Goal: Task Accomplishment & Management: Use online tool/utility

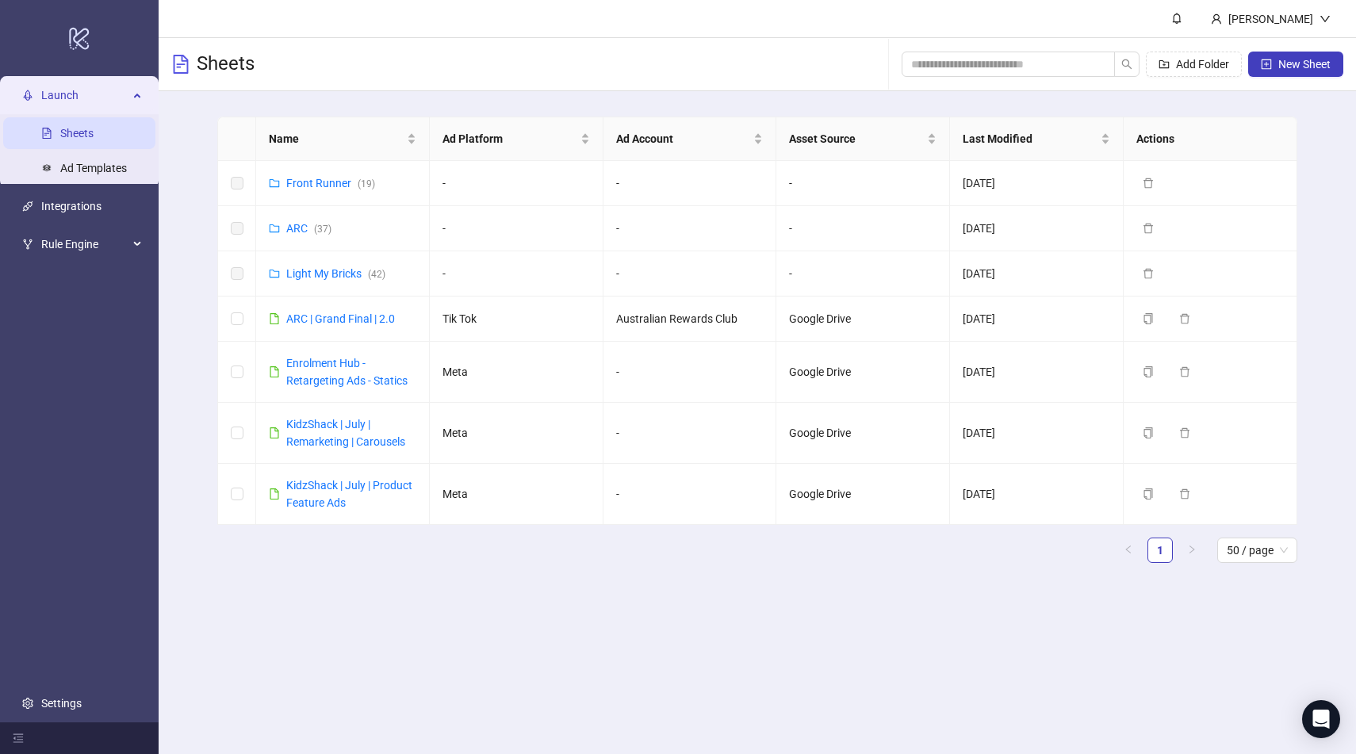
click at [86, 140] on link "Sheets" at bounding box center [76, 133] width 33 height 13
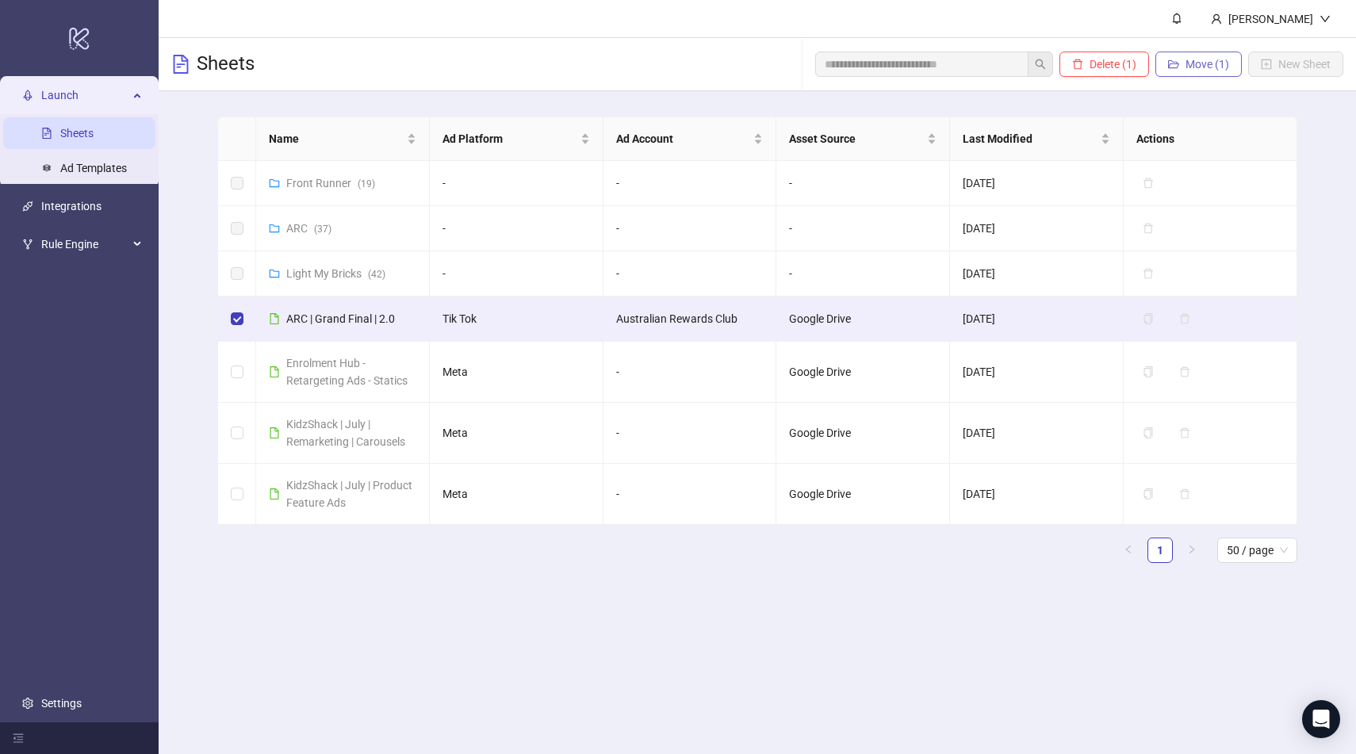
click at [1186, 59] on span "Move (1)" at bounding box center [1208, 64] width 44 height 13
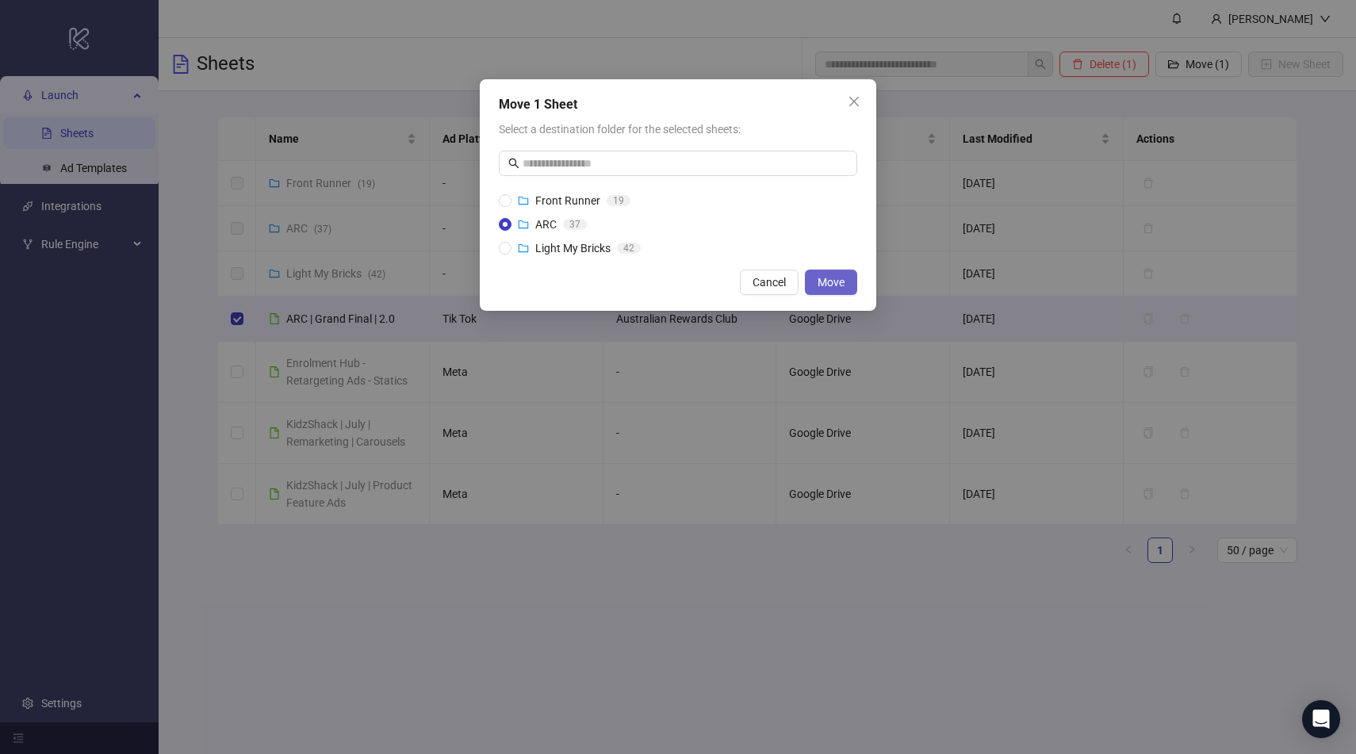
click at [843, 289] on button "Move" at bounding box center [831, 282] width 52 height 25
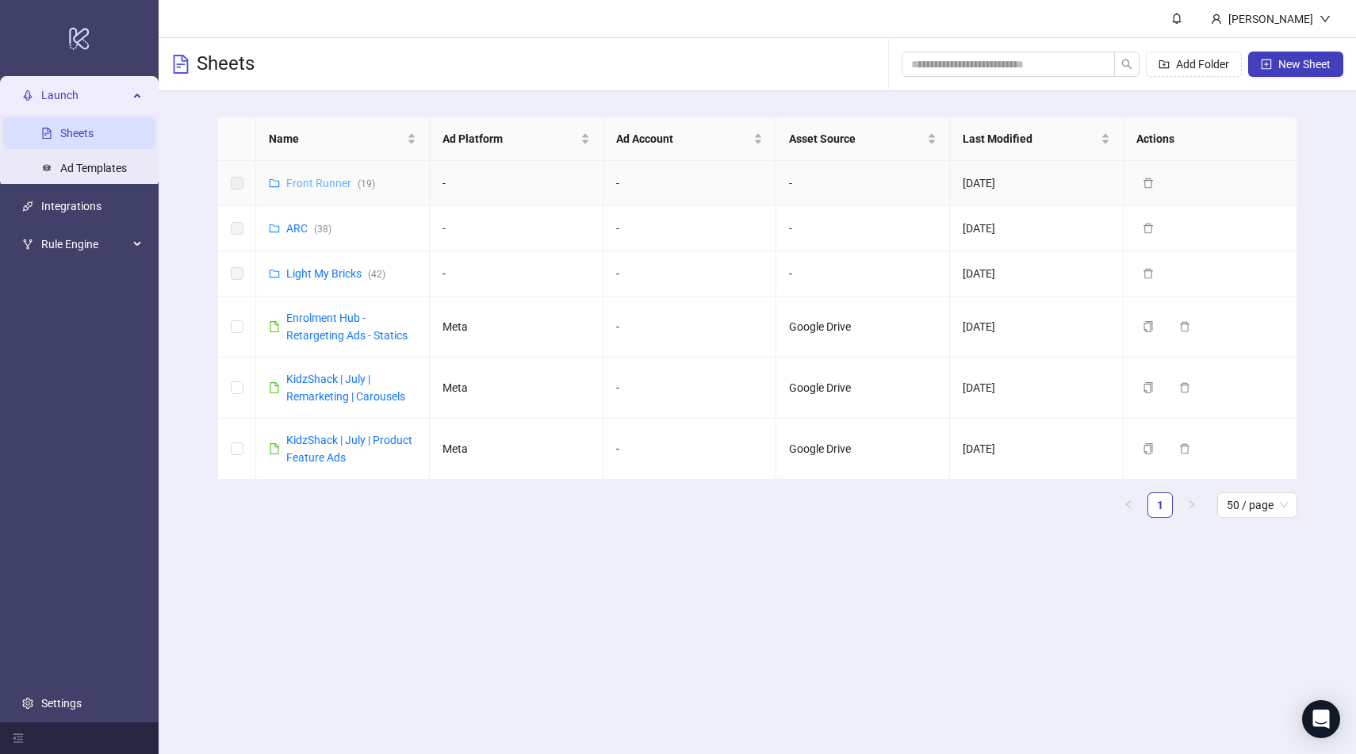
click at [299, 185] on link "Front Runner ( 19 )" at bounding box center [330, 183] width 89 height 13
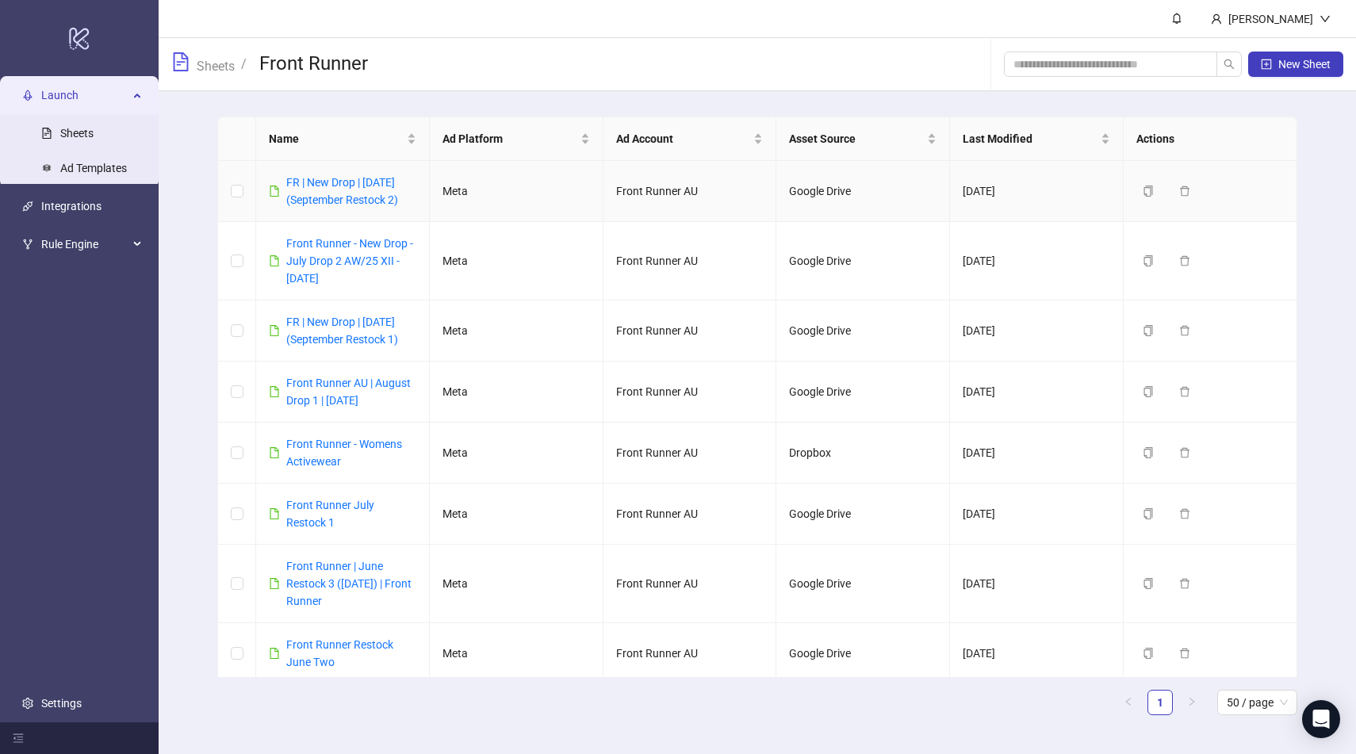
click at [299, 185] on link "FR | New Drop | [DATE] (September Restock 2)" at bounding box center [342, 191] width 112 height 30
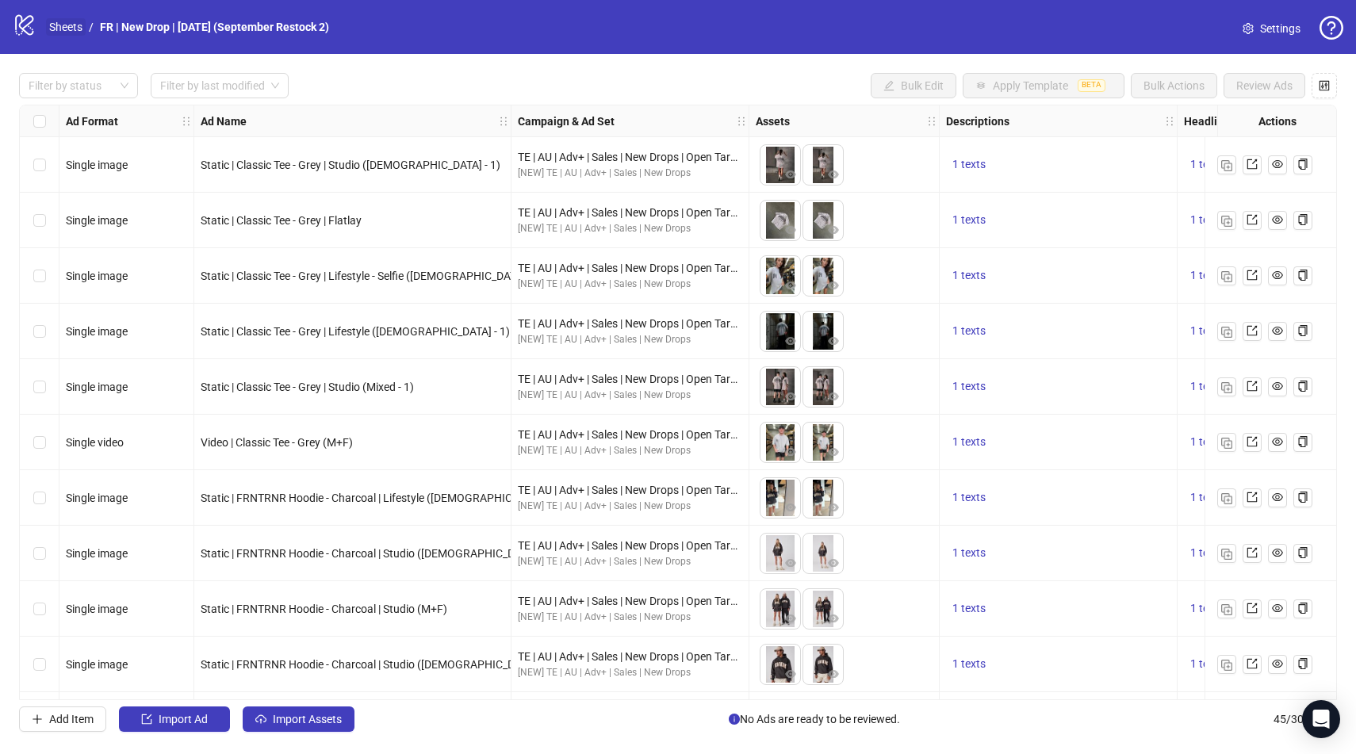
click at [52, 27] on link "Sheets" at bounding box center [66, 26] width 40 height 17
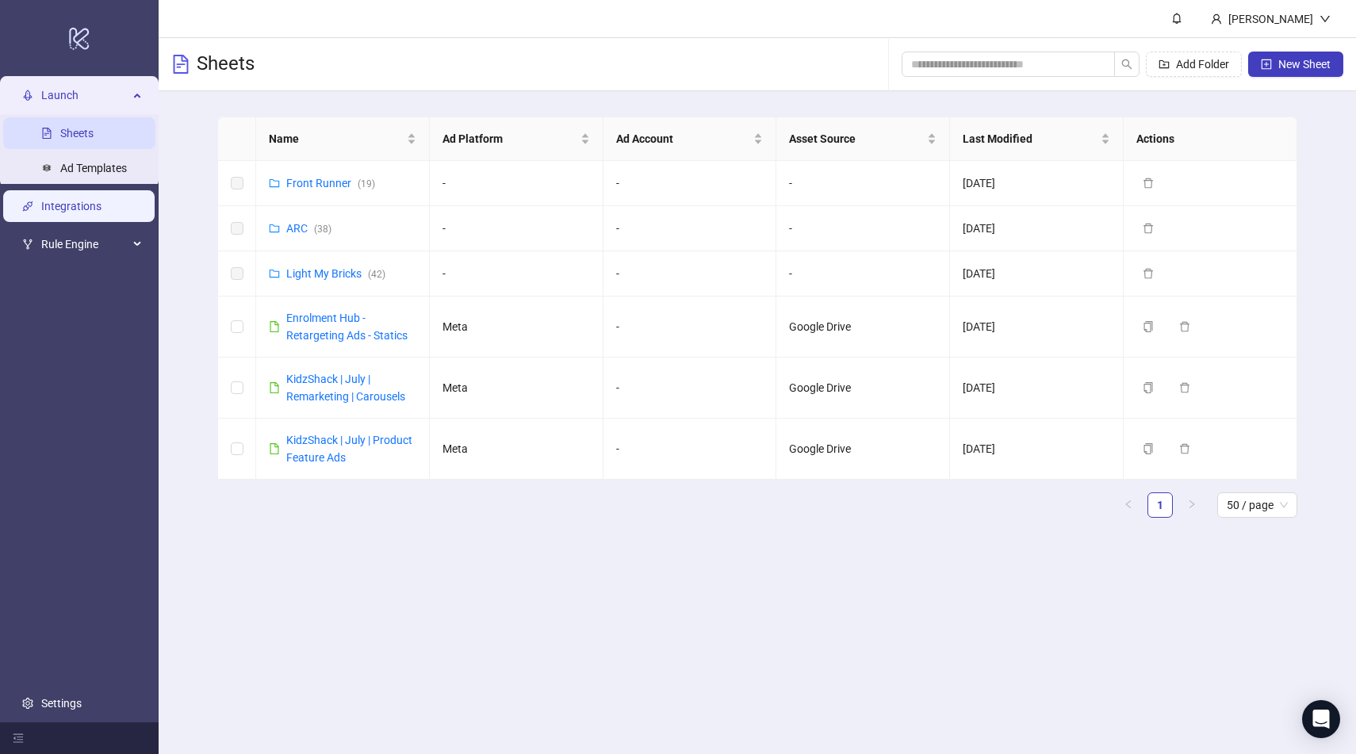
click at [72, 200] on link "Integrations" at bounding box center [71, 206] width 60 height 13
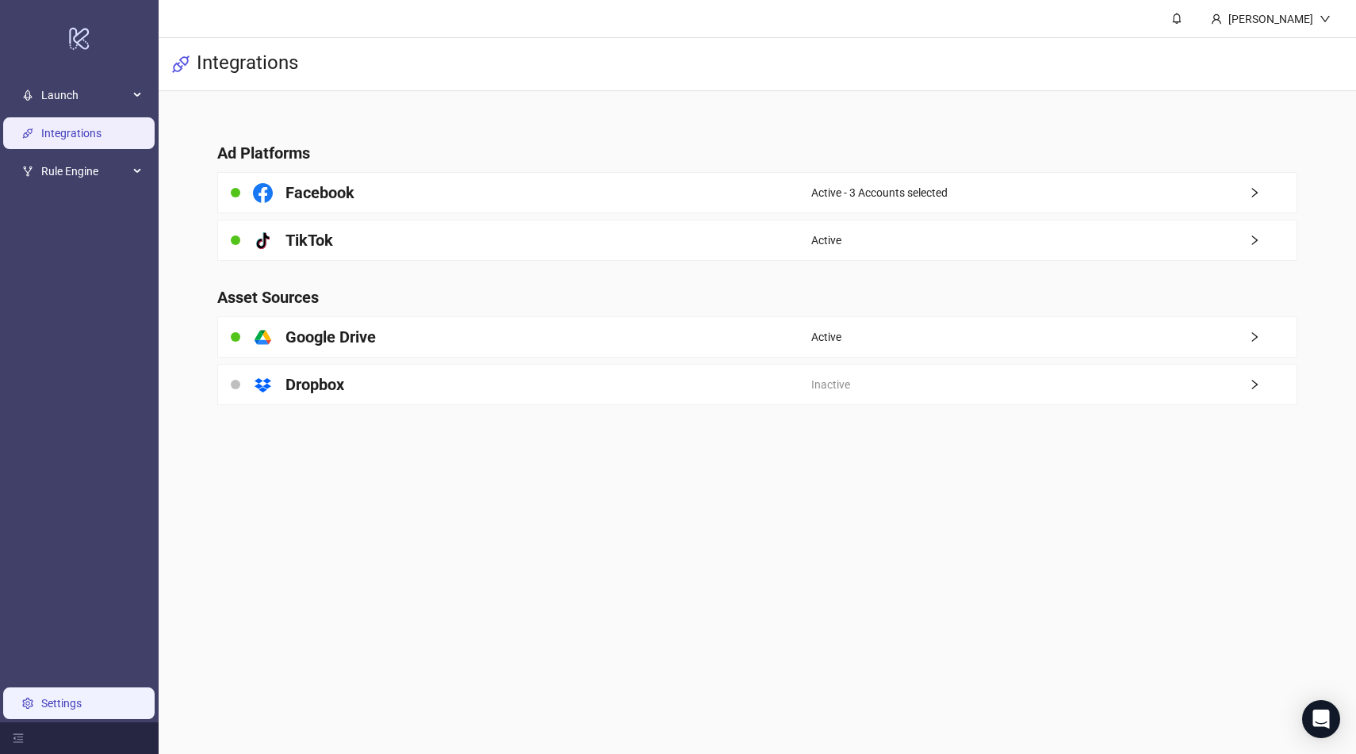
click at [56, 697] on link "Settings" at bounding box center [61, 703] width 40 height 13
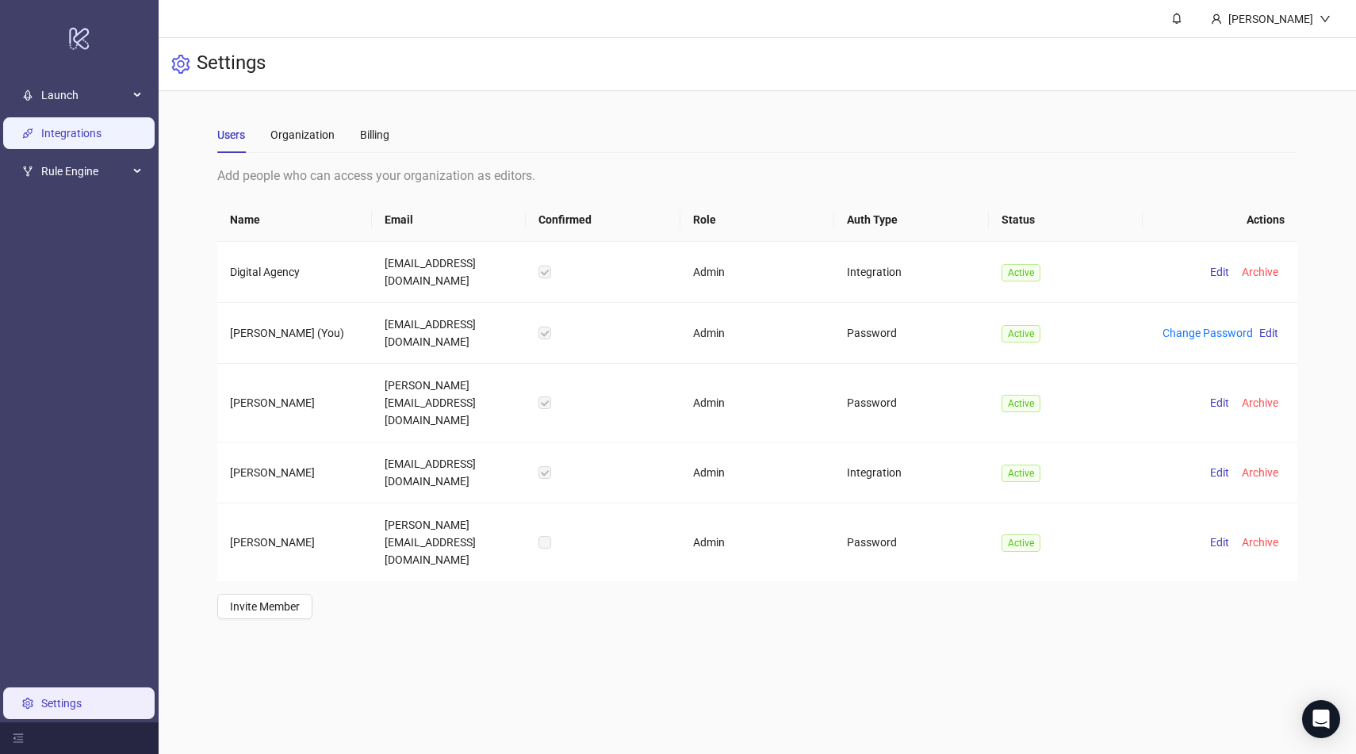
click at [85, 134] on link "Integrations" at bounding box center [71, 133] width 60 height 13
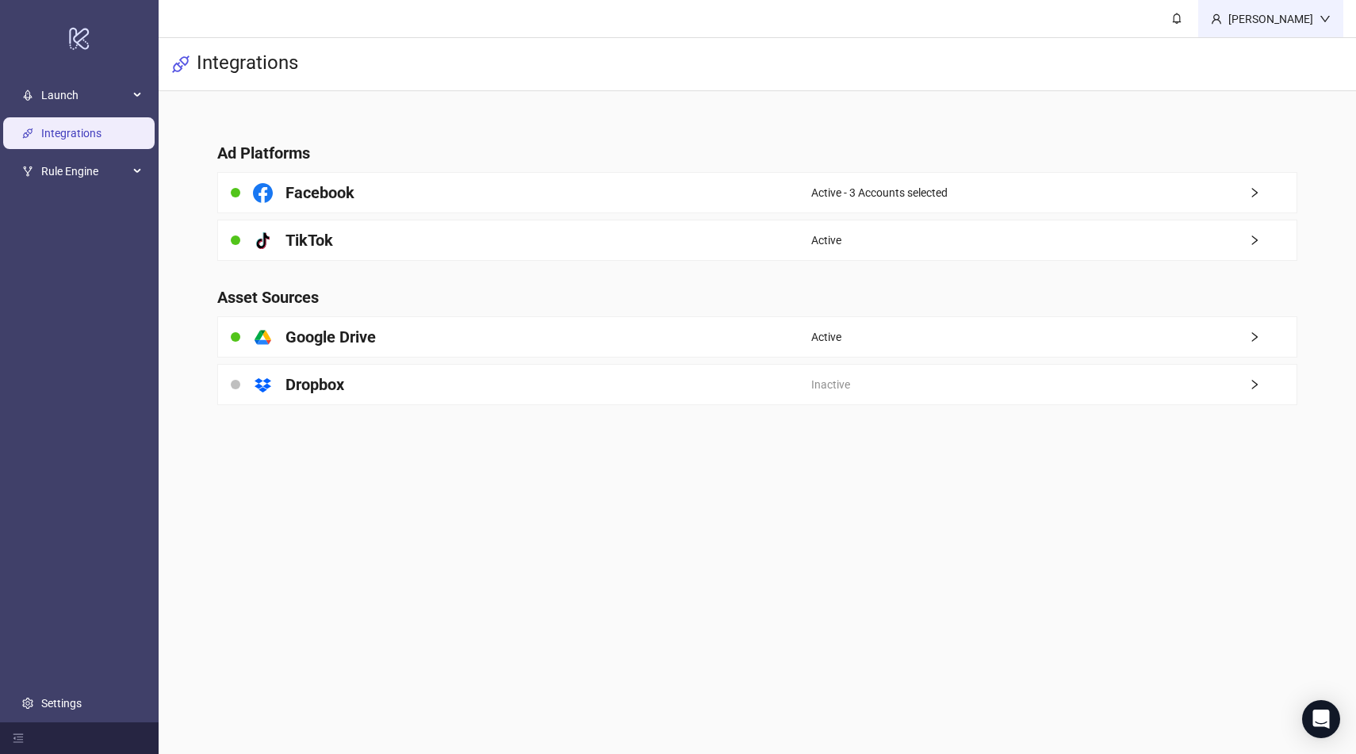
click at [1262, 32] on div "[PERSON_NAME]" at bounding box center [1270, 18] width 145 height 37
click at [1265, 33] on div "[PERSON_NAME]" at bounding box center [1270, 18] width 145 height 37
click at [1314, 13] on div "[PERSON_NAME]" at bounding box center [1271, 18] width 98 height 17
click at [1266, 58] on div "Integrations" at bounding box center [757, 64] width 1197 height 53
click at [1279, 32] on div "[PERSON_NAME]" at bounding box center [1270, 18] width 145 height 37
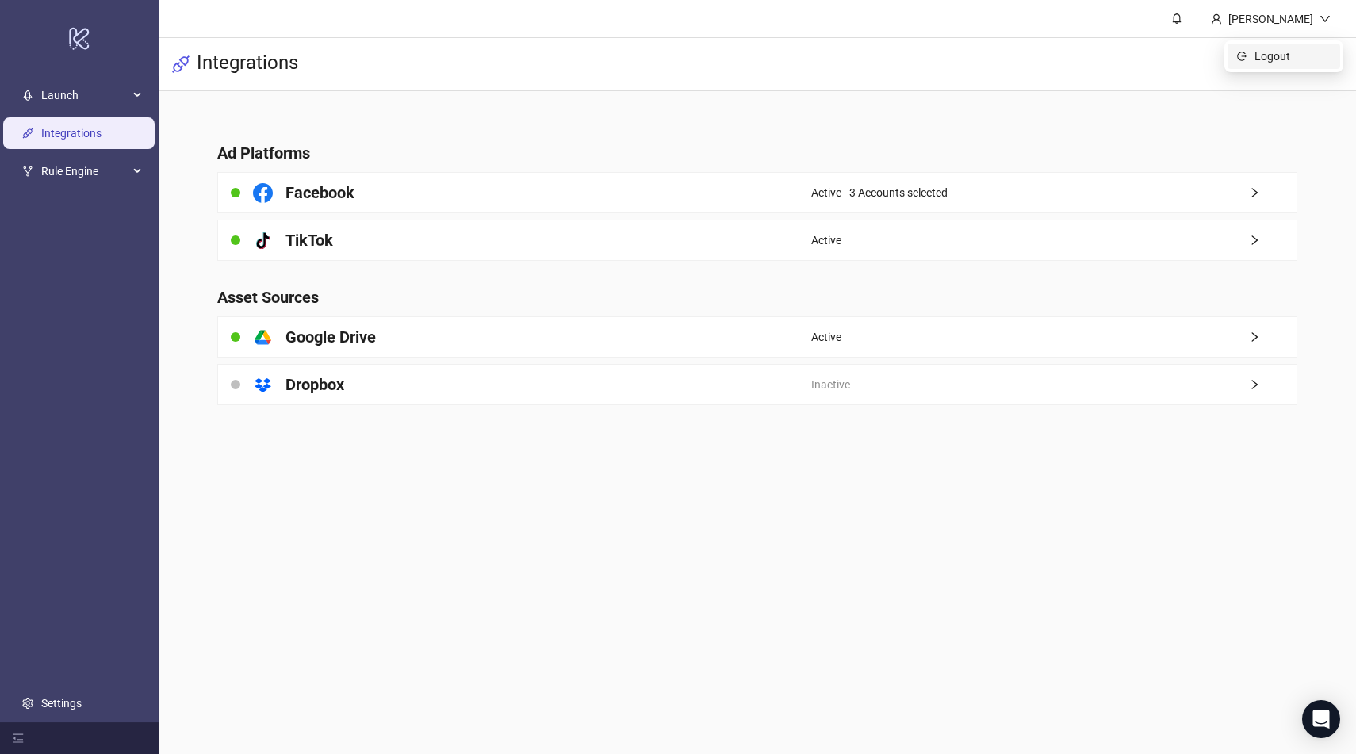
click at [1267, 63] on span "Logout" at bounding box center [1293, 56] width 76 height 17
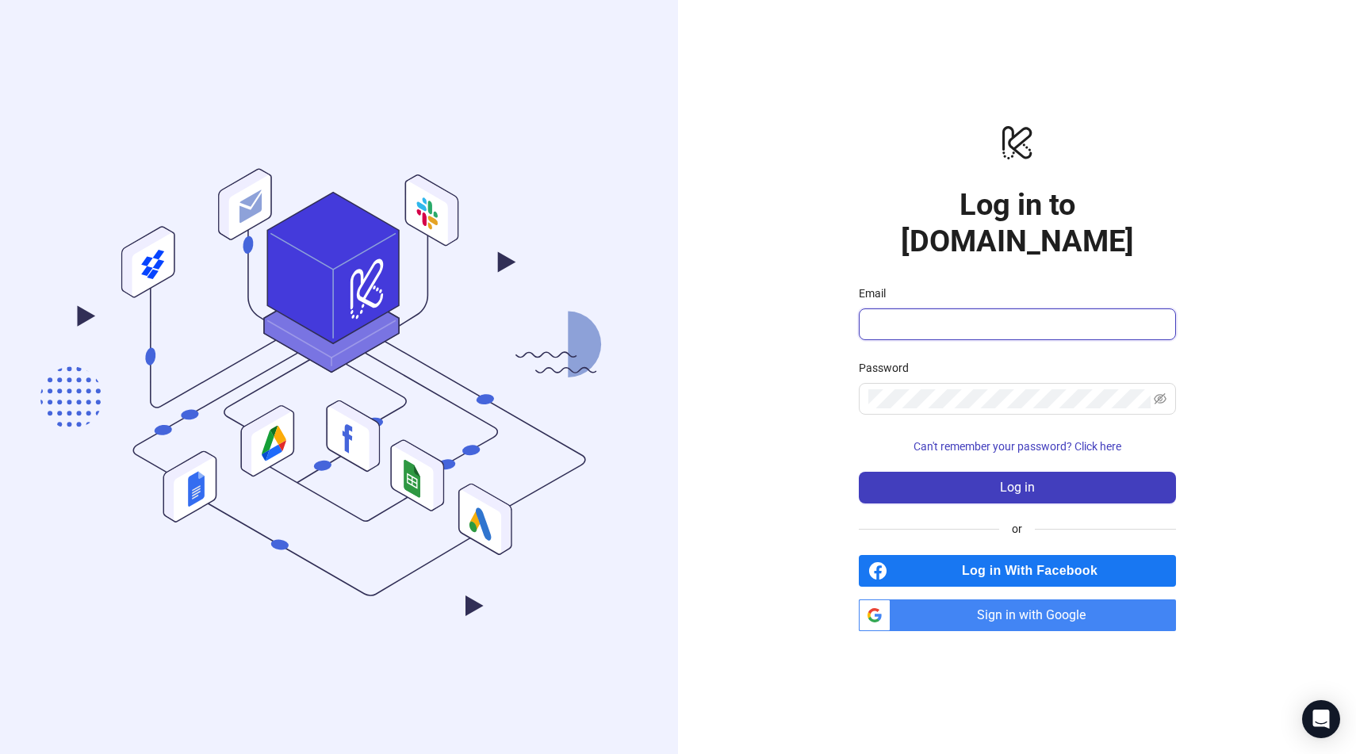
type input "**********"
click at [1017, 603] on span "Sign in with Google" at bounding box center [1036, 616] width 279 height 32
type input "**********"
click at [1029, 600] on span "Sign in with Google" at bounding box center [1036, 616] width 279 height 32
